Goal: Submit feedback/report problem

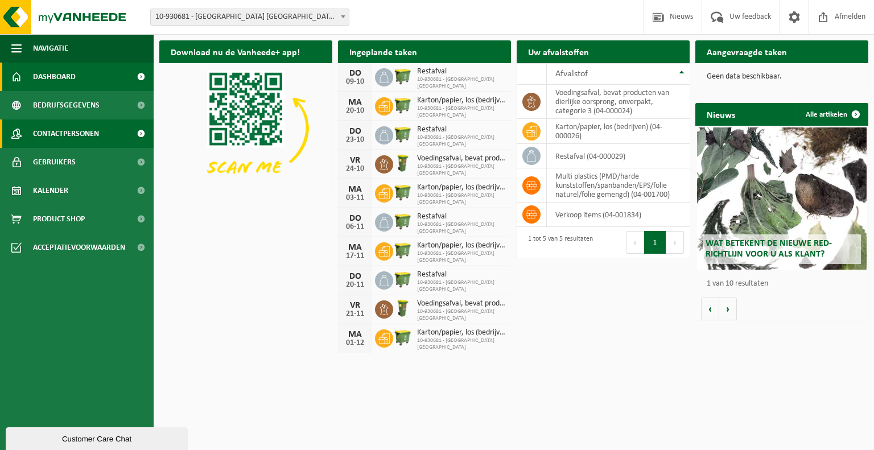
click at [59, 142] on span "Contactpersonen" at bounding box center [66, 134] width 66 height 28
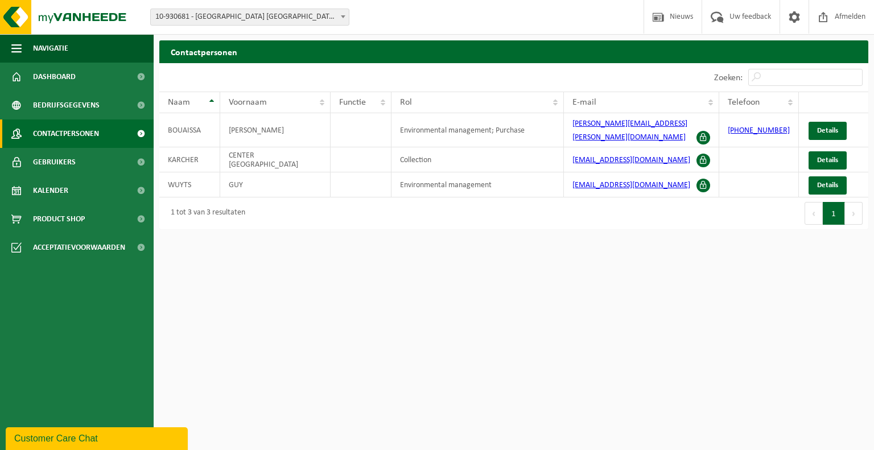
click at [141, 132] on span at bounding box center [141, 134] width 26 height 28
click at [97, 134] on span "Contactpersonen" at bounding box center [66, 134] width 66 height 28
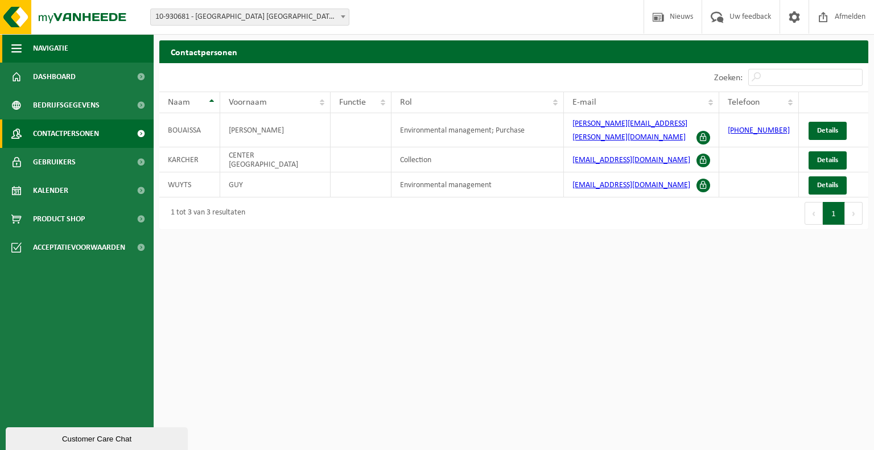
click at [10, 43] on button "Navigatie" at bounding box center [77, 48] width 154 height 28
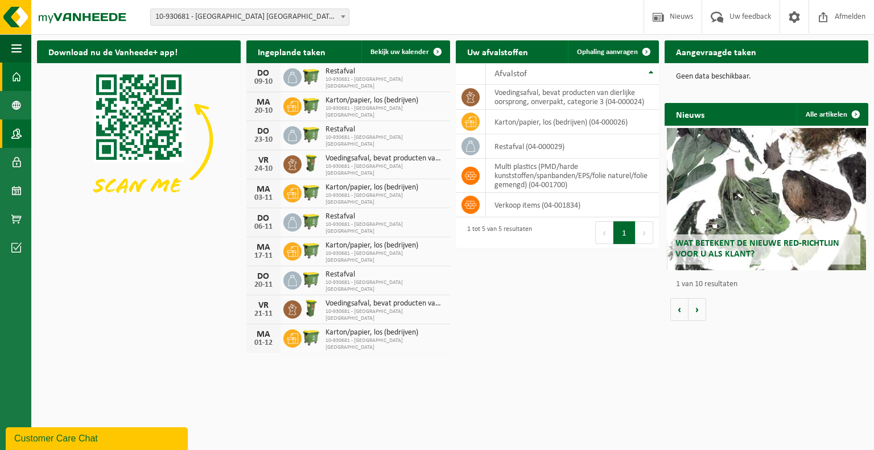
click at [15, 134] on span at bounding box center [16, 134] width 10 height 28
click at [19, 75] on span at bounding box center [16, 77] width 10 height 28
click at [745, 18] on span "Uw feedback" at bounding box center [750, 17] width 47 height 34
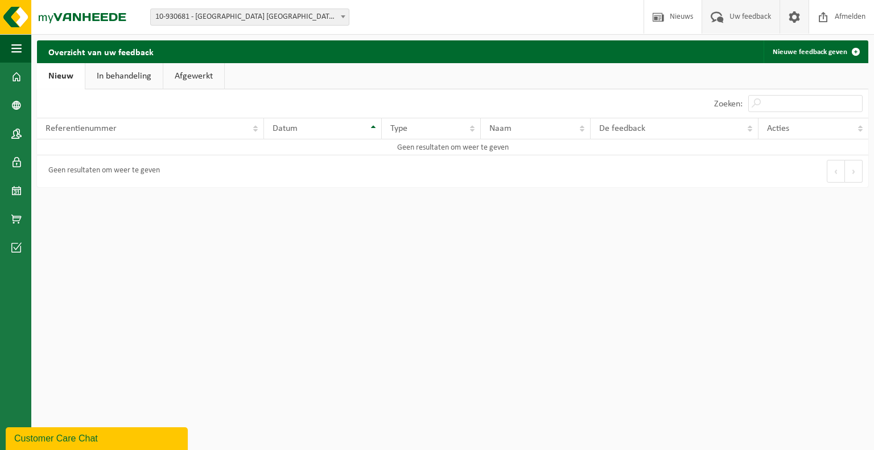
click at [794, 13] on span at bounding box center [794, 17] width 17 height 34
drag, startPoint x: 339, startPoint y: 311, endPoint x: 274, endPoint y: 56, distance: 263.0
click at [257, 55] on html "Vestiging: 10-930681 - KÄRCHER CENTER OUDENAARDE - OUDENAARDE 10-930681 - KÄRCH…" at bounding box center [437, 225] width 874 height 450
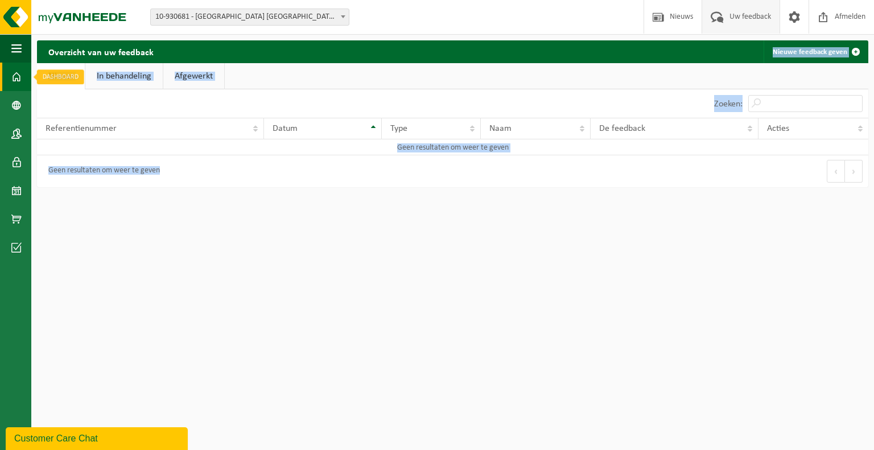
click at [18, 68] on span at bounding box center [16, 77] width 10 height 28
